Goal: Information Seeking & Learning: Learn about a topic

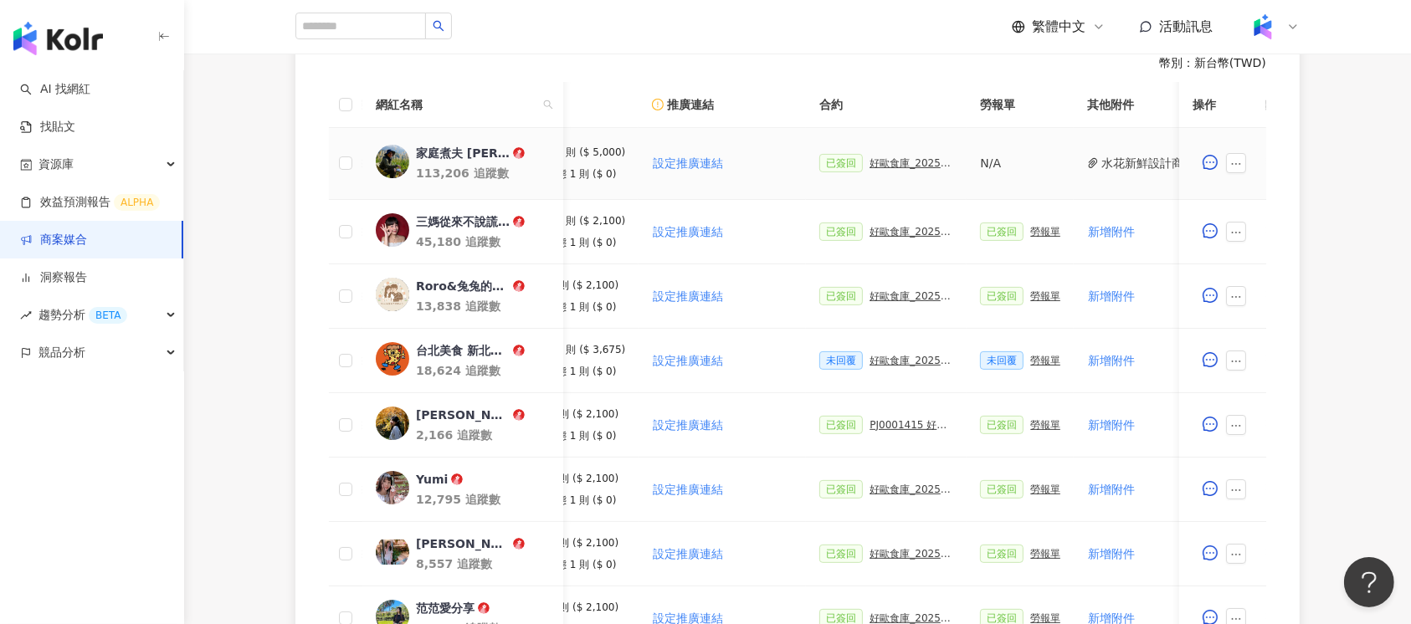
scroll to position [158, 0]
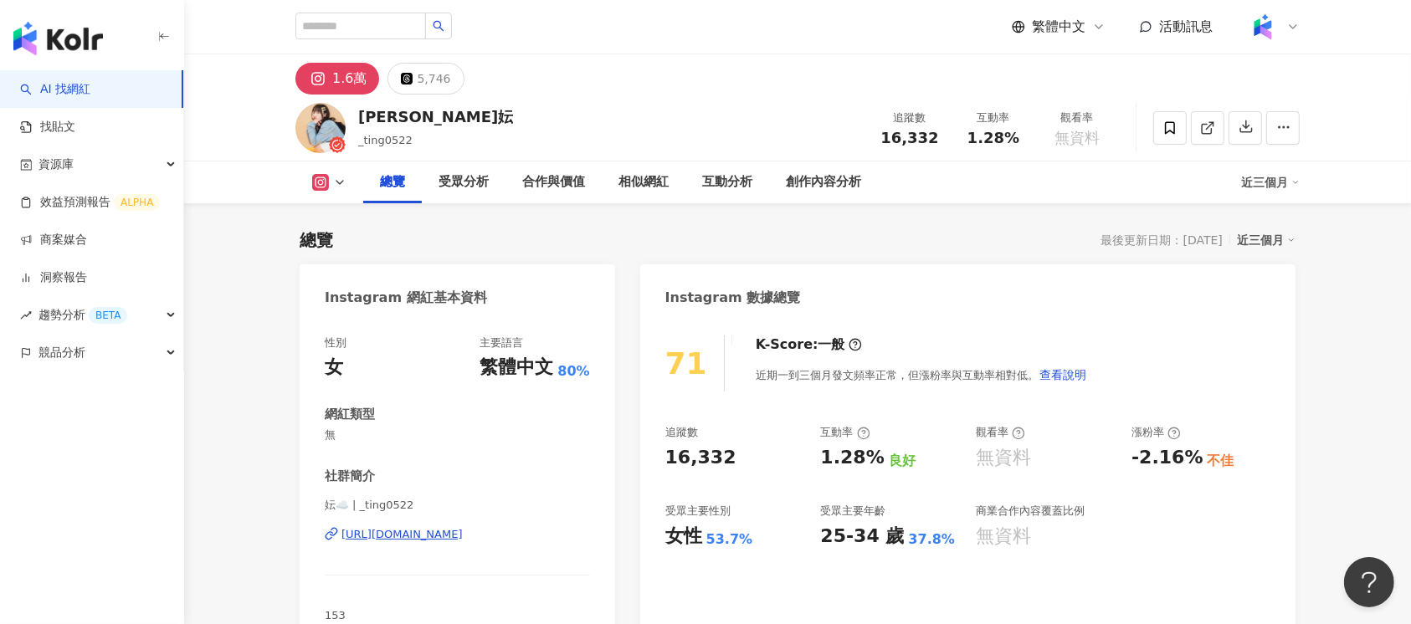
scroll to position [102, 0]
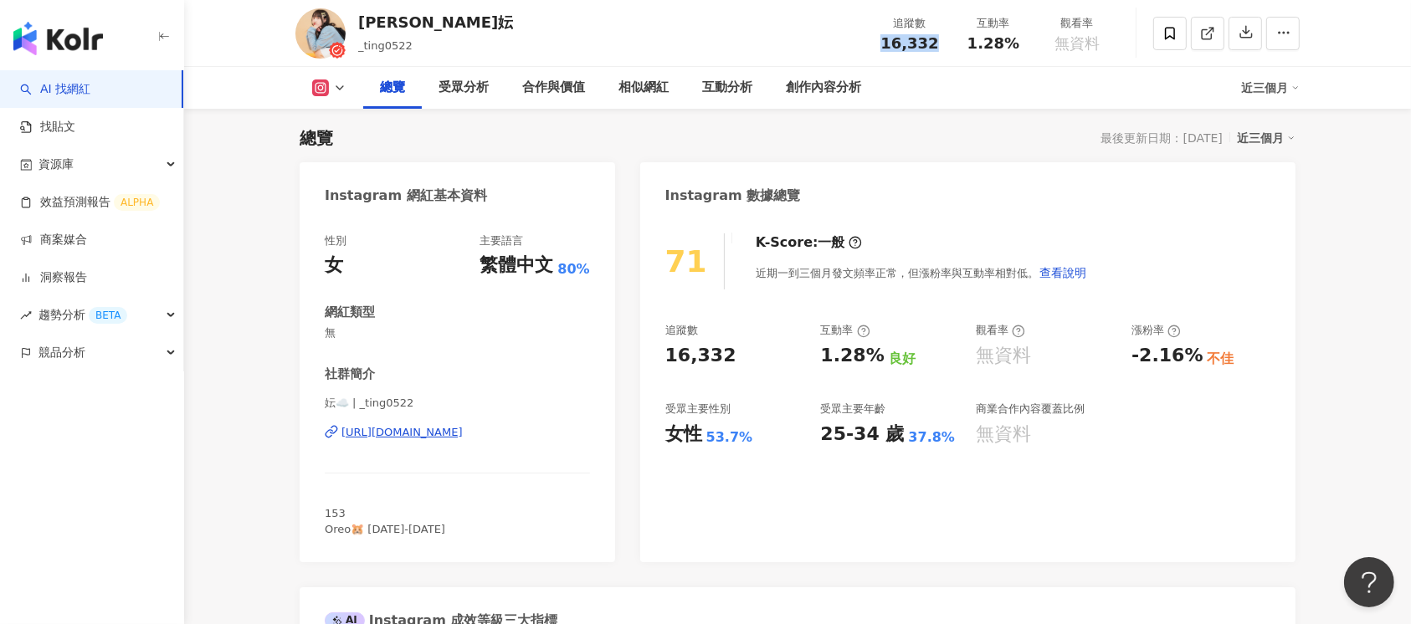
drag, startPoint x: 878, startPoint y: 39, endPoint x: 943, endPoint y: 39, distance: 65.3
click at [943, 39] on div "追蹤數 16,332" at bounding box center [910, 33] width 84 height 36
copy span "16,332"
drag, startPoint x: 970, startPoint y: 44, endPoint x: 1013, endPoint y: 43, distance: 43.5
click at [1013, 43] on span "1.28%" at bounding box center [993, 43] width 52 height 17
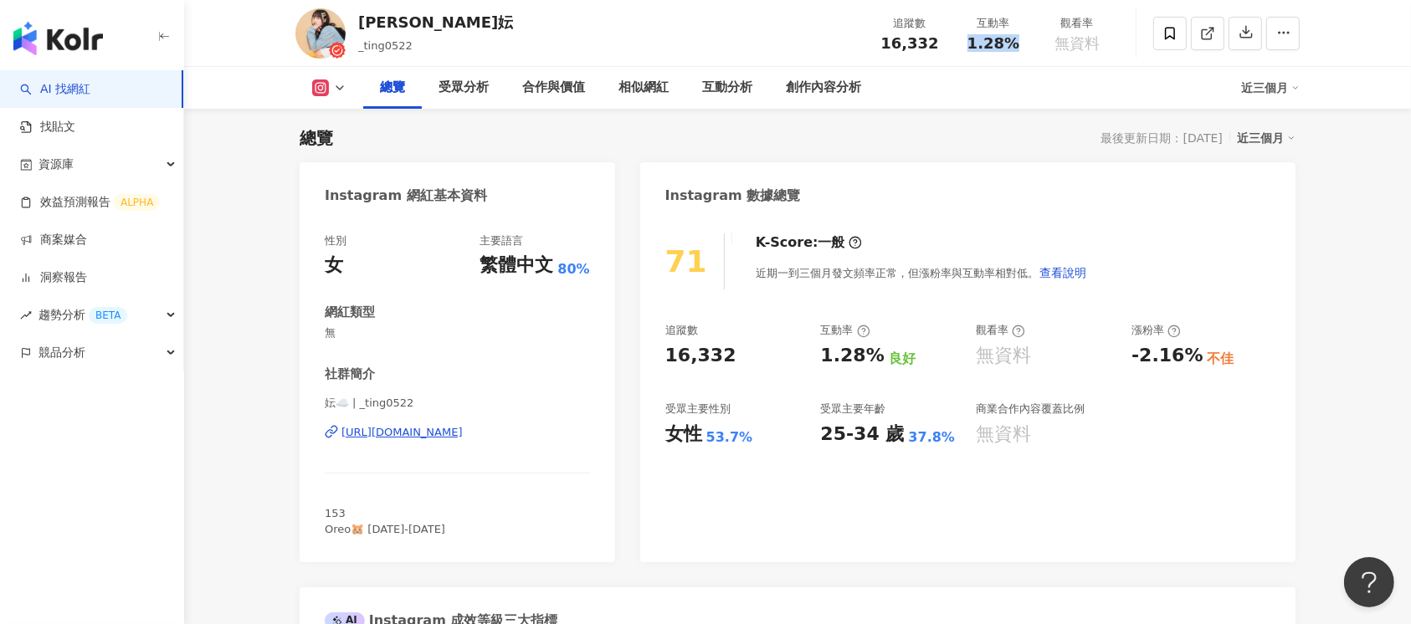
copy span "1.28%"
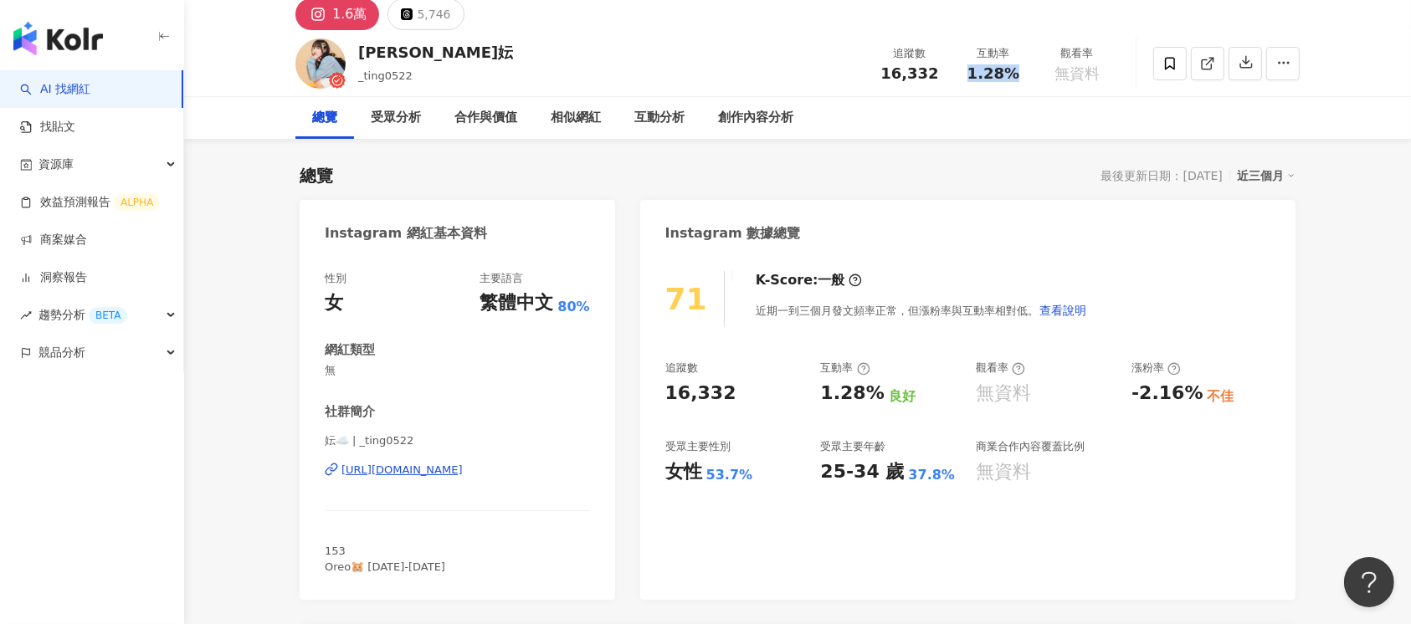
scroll to position [0, 0]
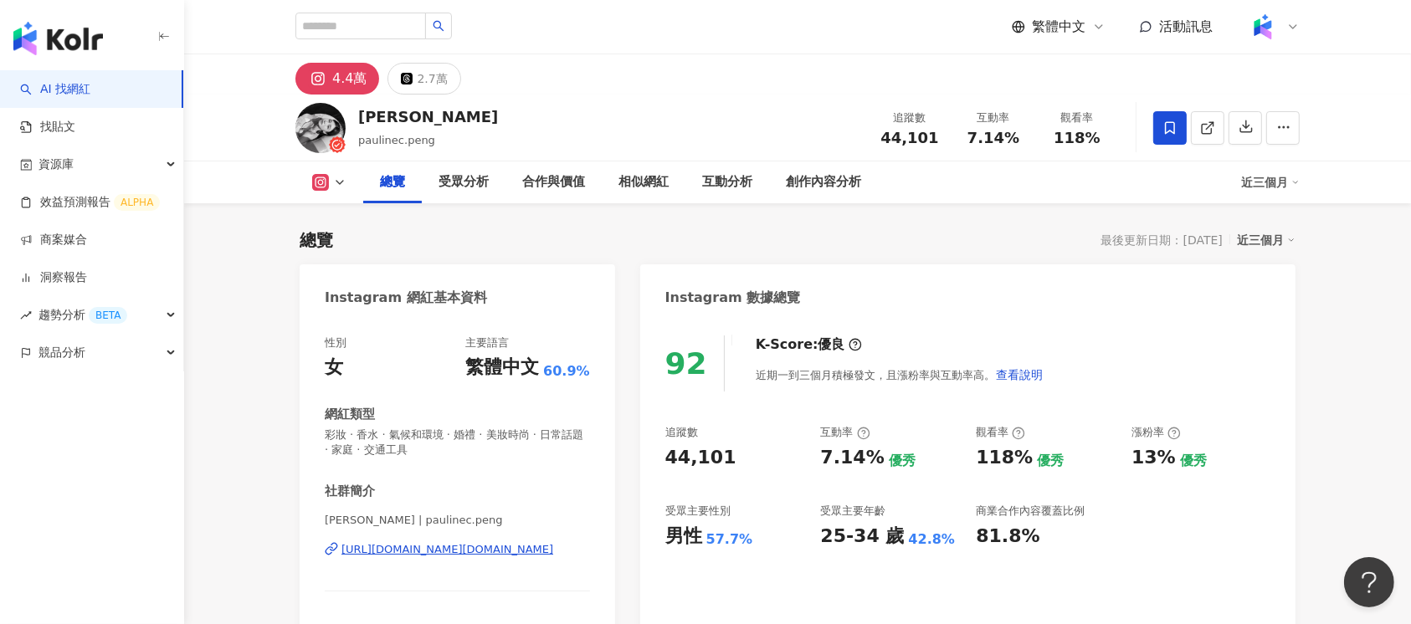
scroll to position [102, 0]
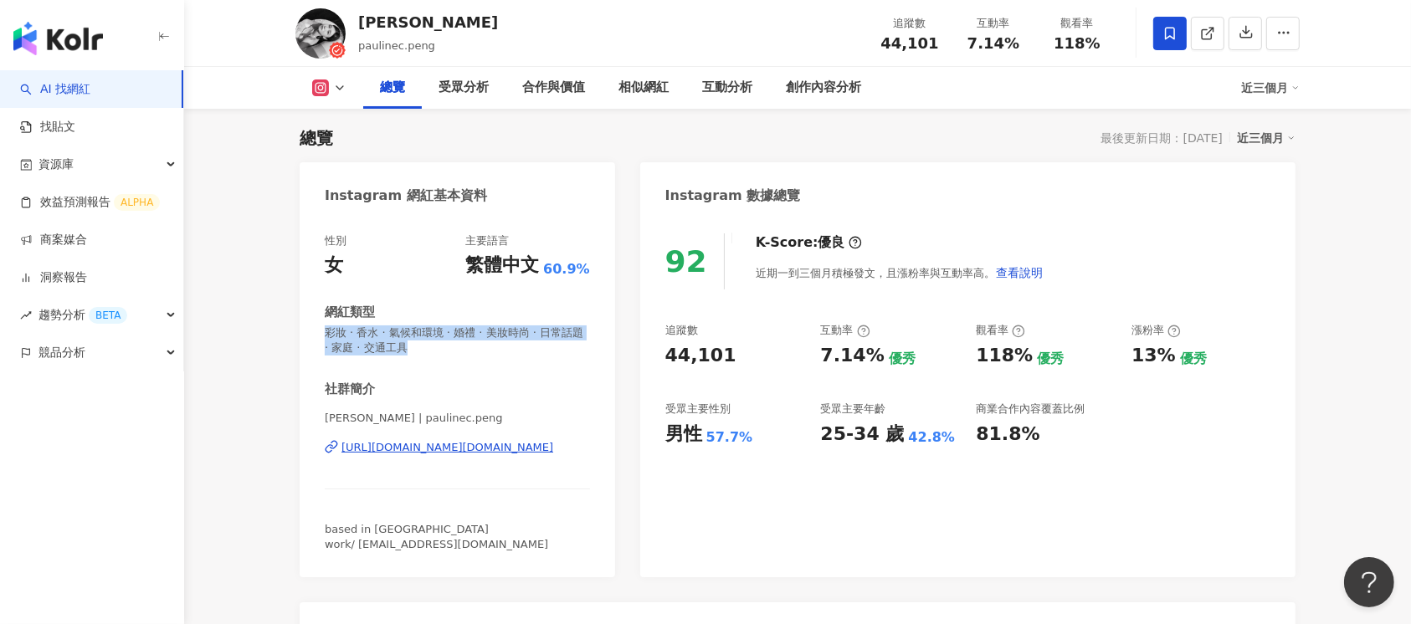
drag, startPoint x: 402, startPoint y: 331, endPoint x: 447, endPoint y: 346, distance: 47.4
click at [447, 346] on span "彩妝 · 香水 · 氣候和環境 · 婚禮 · 美妝時尚 · 日常話題 · 家庭 · 交通工具" at bounding box center [457, 340] width 265 height 30
drag, startPoint x: 881, startPoint y: 37, endPoint x: 939, endPoint y: 44, distance: 58.1
click at [939, 44] on div "44,101" at bounding box center [910, 43] width 64 height 17
drag, startPoint x: 966, startPoint y: 41, endPoint x: 1032, endPoint y: 46, distance: 65.5
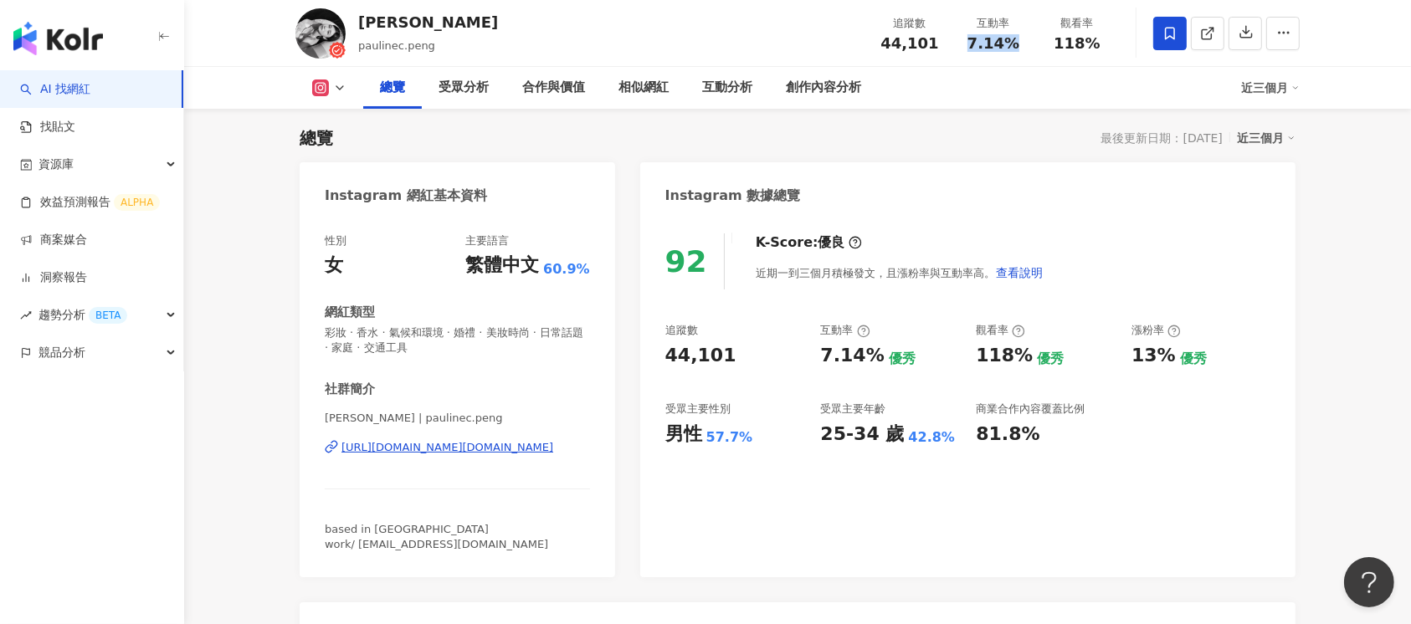
click at [1032, 46] on div "互動率 7.14%" at bounding box center [993, 33] width 84 height 36
copy span "7.14%"
